Goal: Navigation & Orientation: Find specific page/section

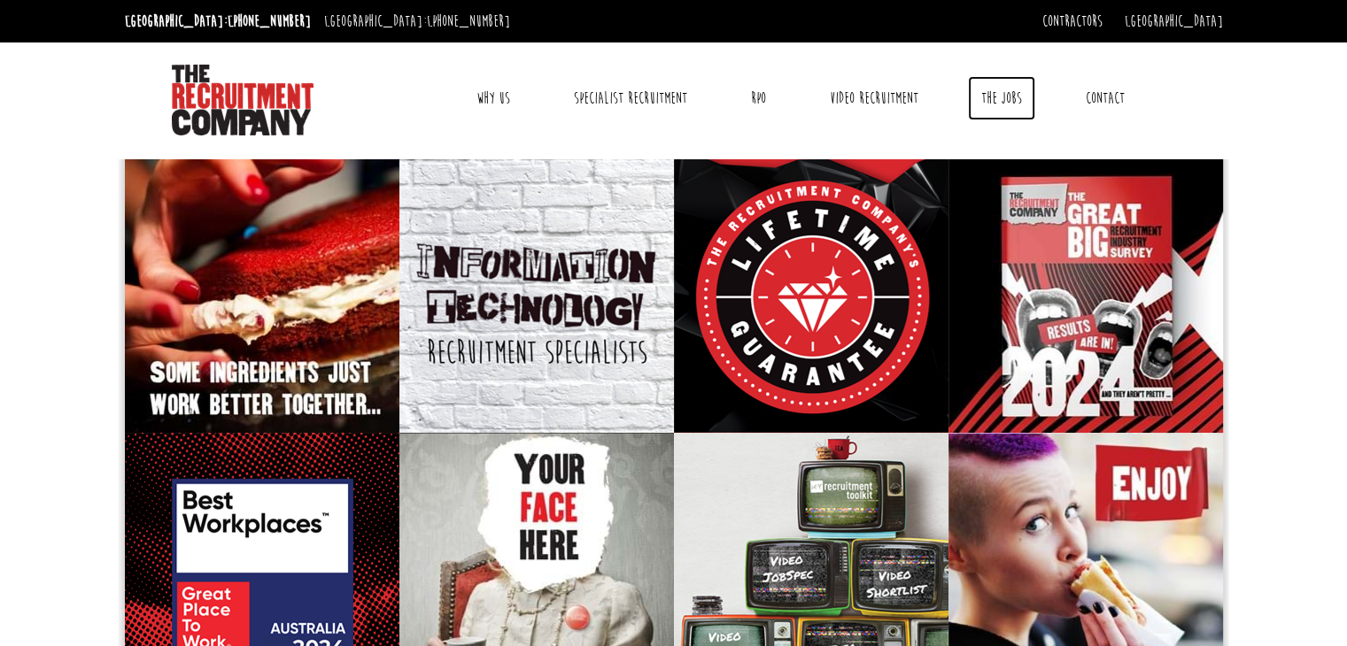
click at [985, 100] on link "The Jobs" at bounding box center [1001, 98] width 67 height 44
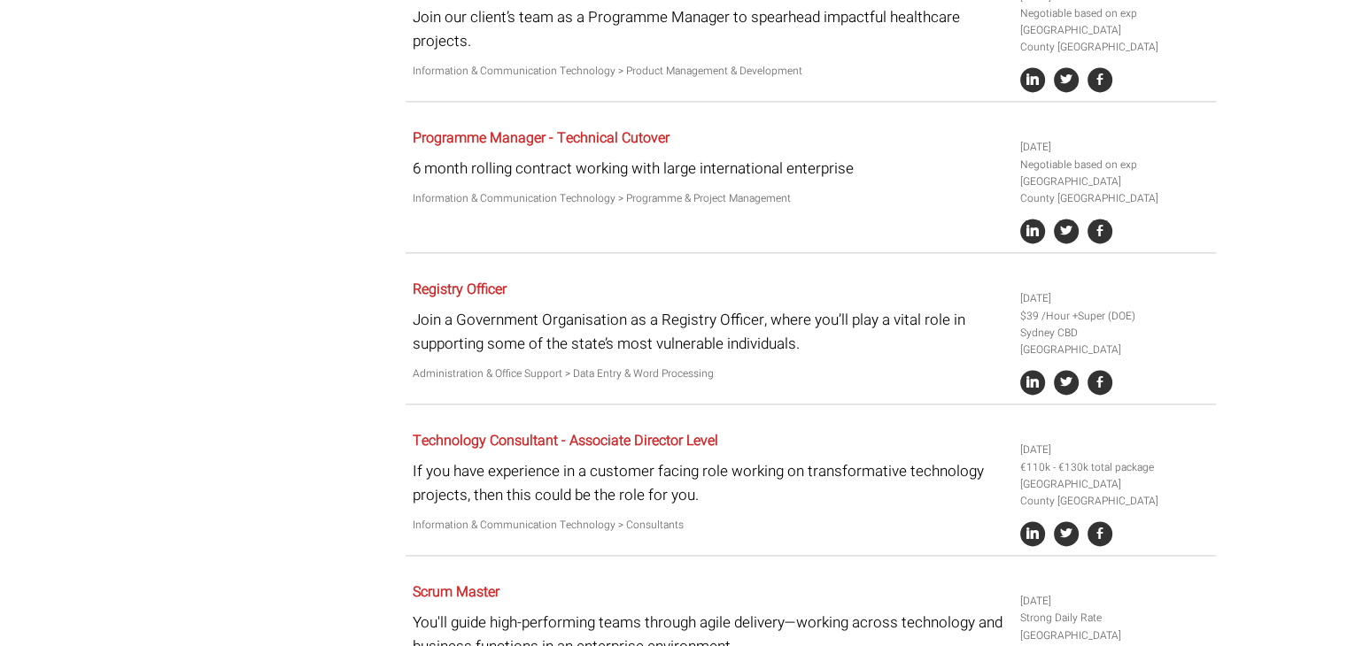
scroll to position [1682, 0]
